Goal: Check status: Check status

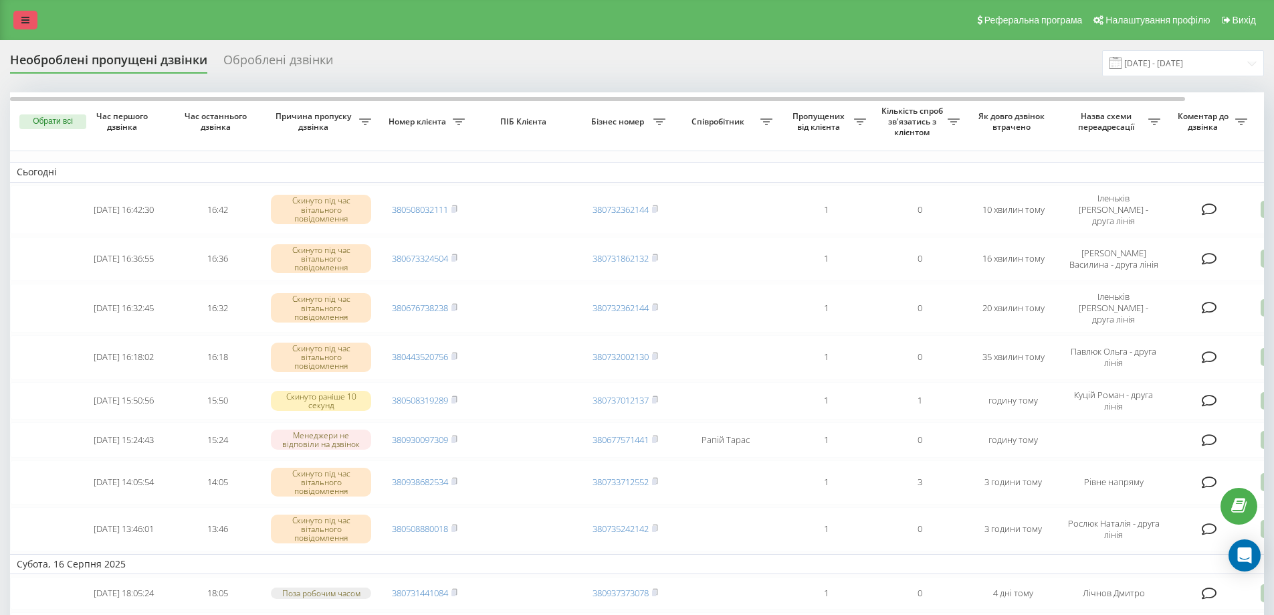
click at [26, 23] on icon at bounding box center [25, 19] width 8 height 9
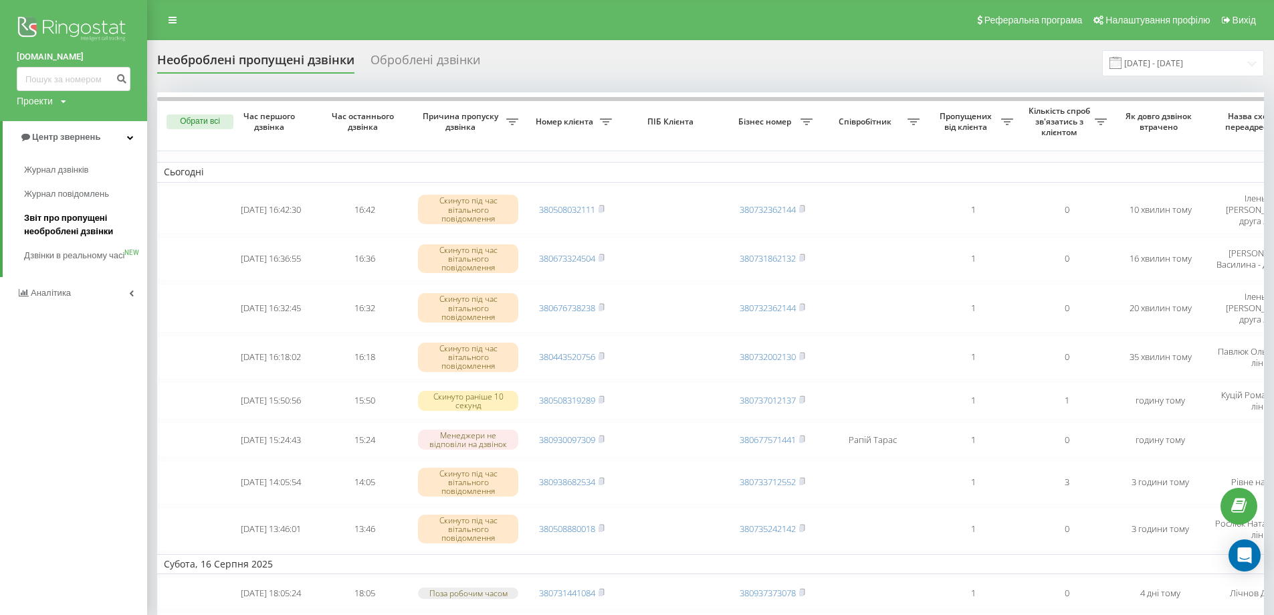
click at [62, 221] on span "Звіт про пропущені необроблені дзвінки" at bounding box center [82, 224] width 116 height 27
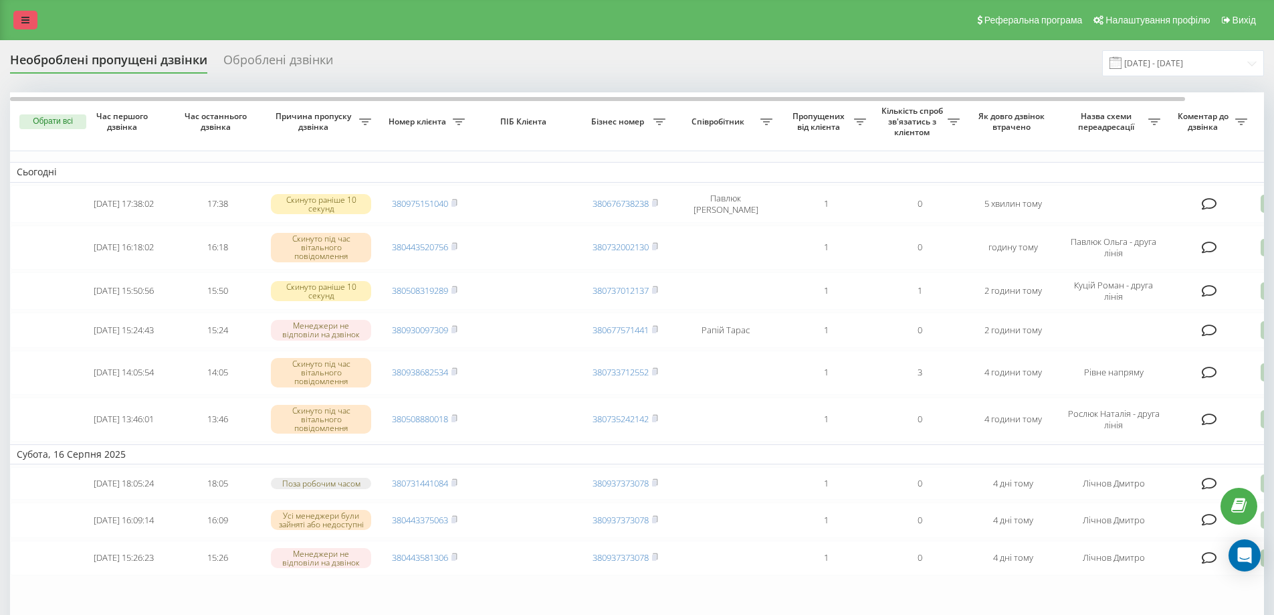
click at [27, 19] on icon at bounding box center [25, 19] width 8 height 9
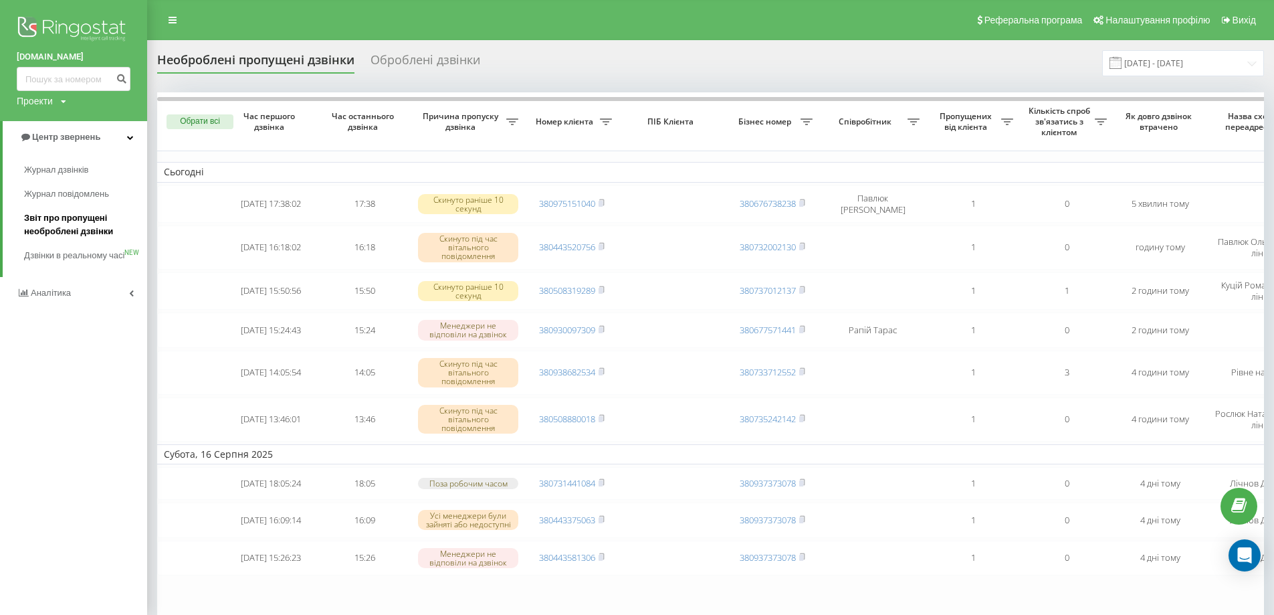
click at [73, 221] on span "Звіт про пропущені необроблені дзвінки" at bounding box center [82, 224] width 116 height 27
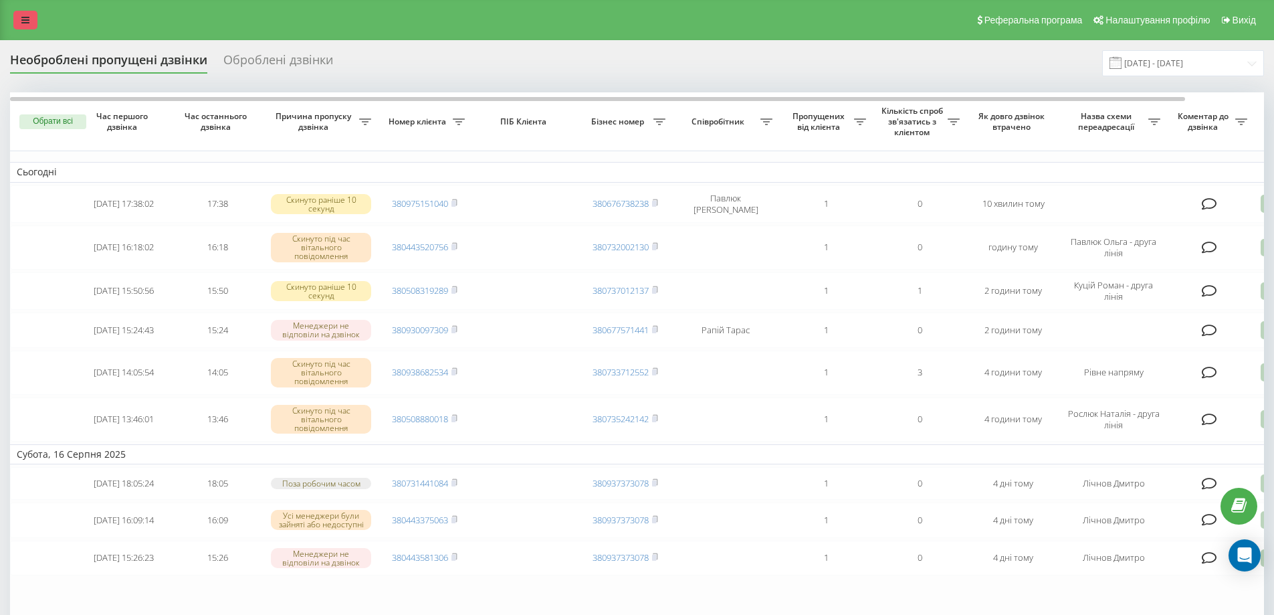
click at [15, 17] on link at bounding box center [25, 20] width 24 height 19
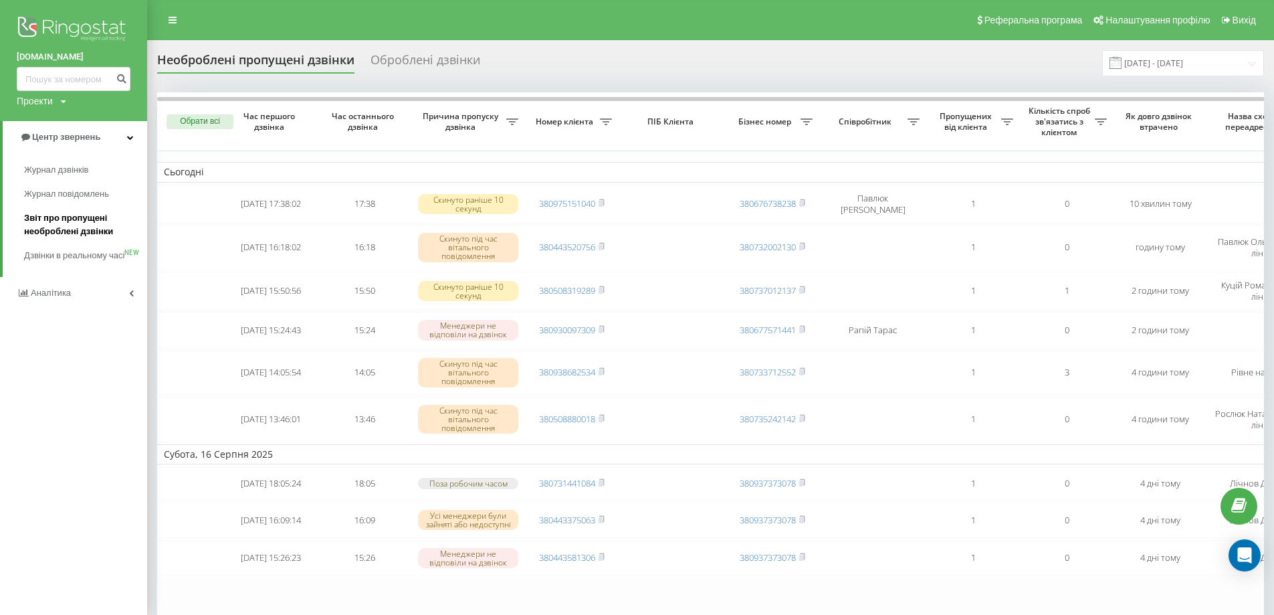
click at [88, 220] on span "Звіт про пропущені необроблені дзвінки" at bounding box center [82, 224] width 116 height 27
